Goal: Find contact information: Find contact information

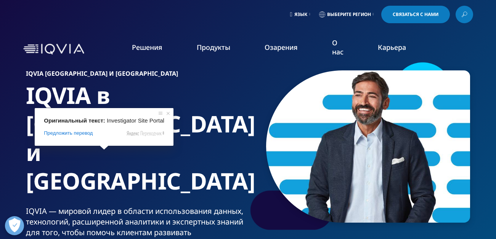
click at [99, 152] on ya-tr-span "Портал Сайта Исследователя" at bounding box center [59, 152] width 89 height 8
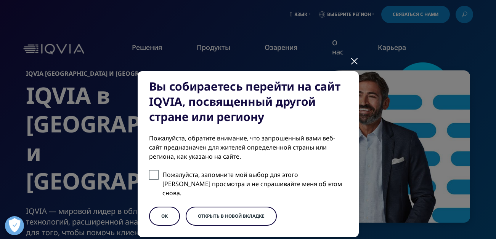
click at [149, 175] on span at bounding box center [154, 175] width 10 height 10
click at [149, 175] on input "Пожалуйста, запомните мой выбор для этого [PERSON_NAME] просмотра и не спрашива…" at bounding box center [154, 175] width 10 height 10
checkbox input "true"
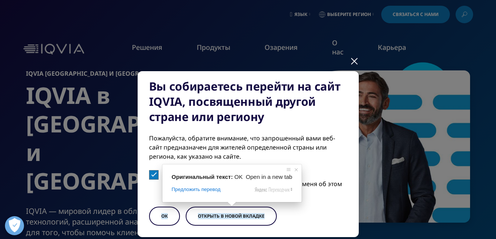
click at [228, 206] on span at bounding box center [232, 204] width 10 height 5
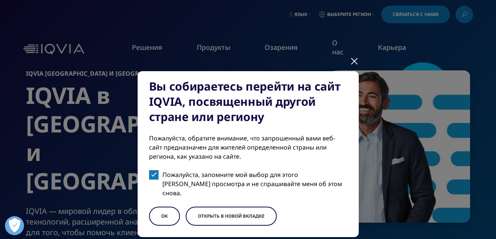
click at [350, 59] on div at bounding box center [354, 60] width 9 height 21
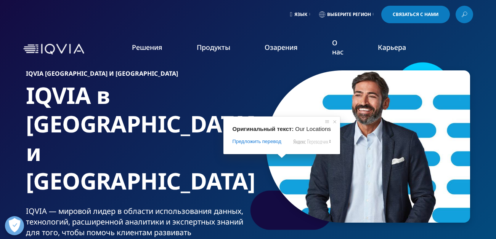
click at [289, 159] on ya-tr-span "Наши Местоположения" at bounding box center [289, 160] width 71 height 8
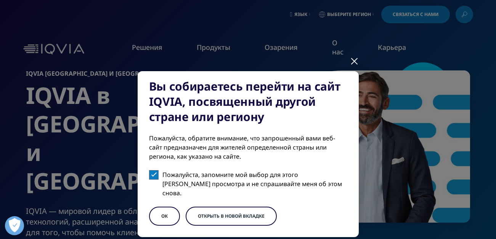
click at [352, 62] on div at bounding box center [354, 60] width 9 height 21
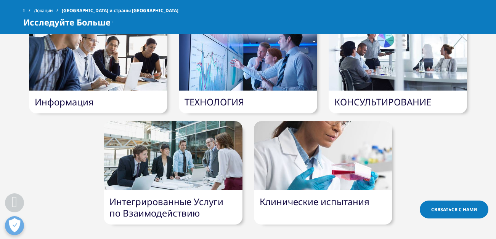
scroll to position [571, 0]
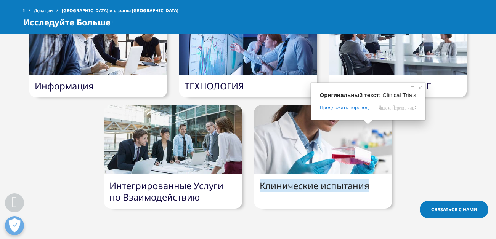
click at [337, 179] on ya-tr-span "Клинические испытания" at bounding box center [314, 185] width 110 height 13
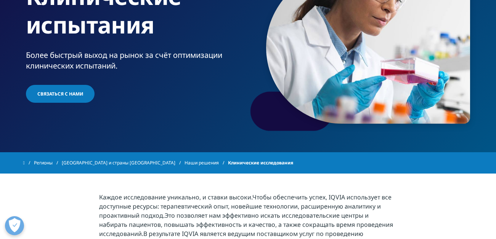
scroll to position [38, 0]
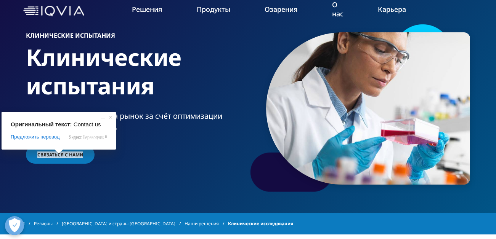
click at [56, 157] on ya-tr-span "Связаться с нами" at bounding box center [60, 155] width 46 height 6
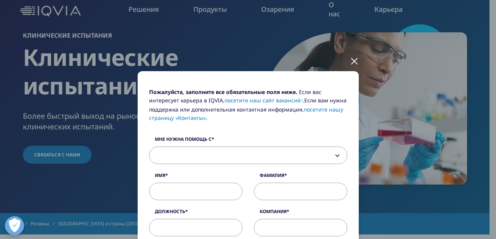
click at [353, 59] on div at bounding box center [354, 60] width 9 height 21
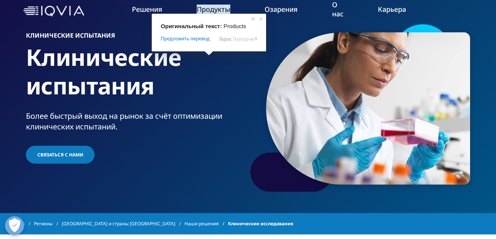
click at [206, 10] on ya-tr-span "Продукты" at bounding box center [214, 9] width 34 height 9
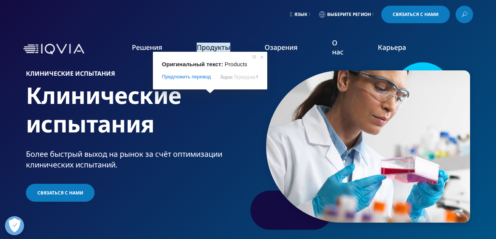
click at [211, 47] on ya-tr-span "Продукты" at bounding box center [214, 47] width 34 height 9
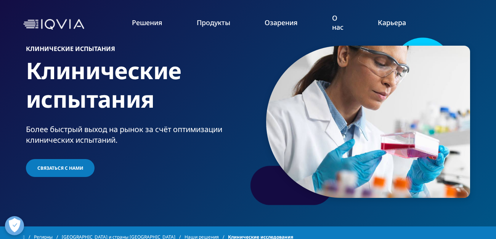
scroll to position [38, 0]
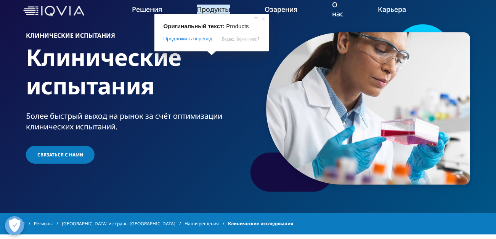
click at [211, 10] on ya-tr-span "Продукты" at bounding box center [214, 9] width 34 height 9
